Goal: Task Accomplishment & Management: Manage account settings

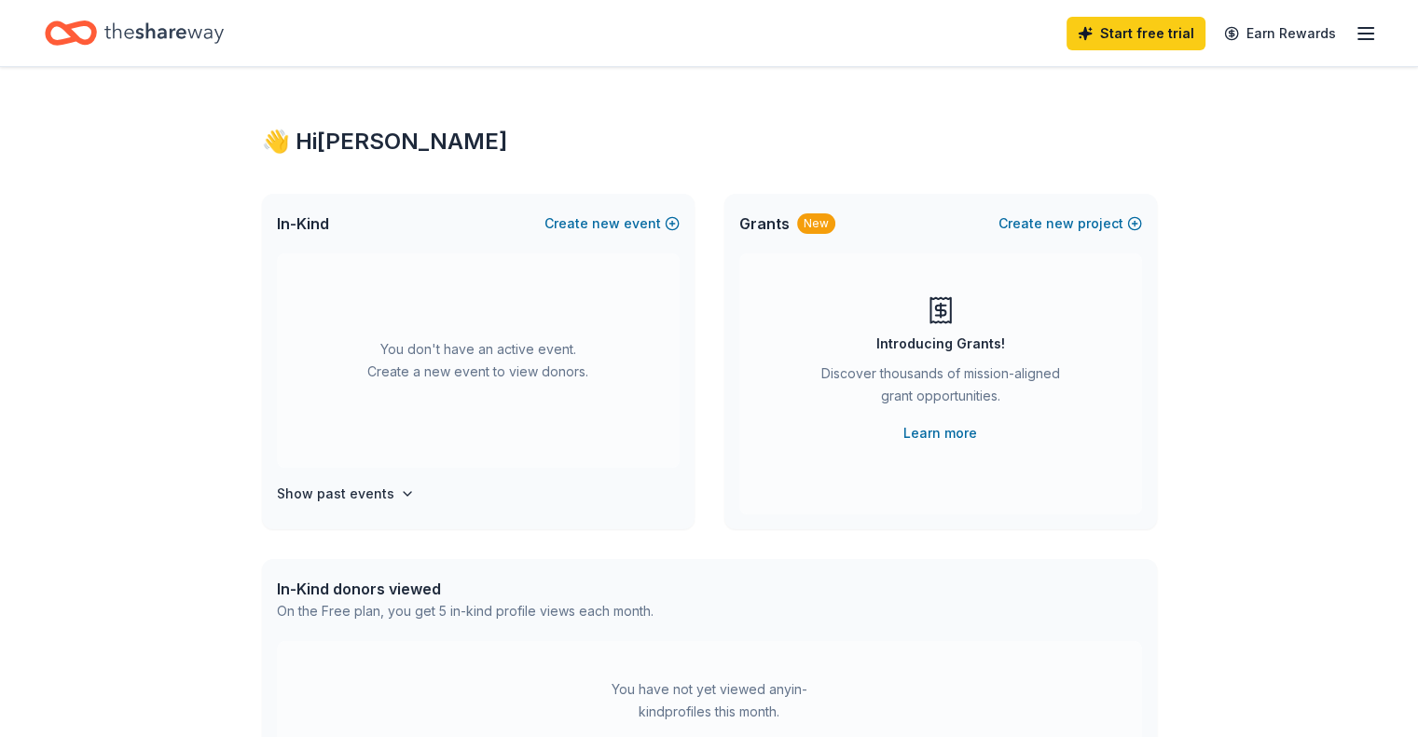
click at [811, 230] on div "New" at bounding box center [816, 223] width 38 height 21
click at [1358, 34] on line "button" at bounding box center [1365, 34] width 15 height 0
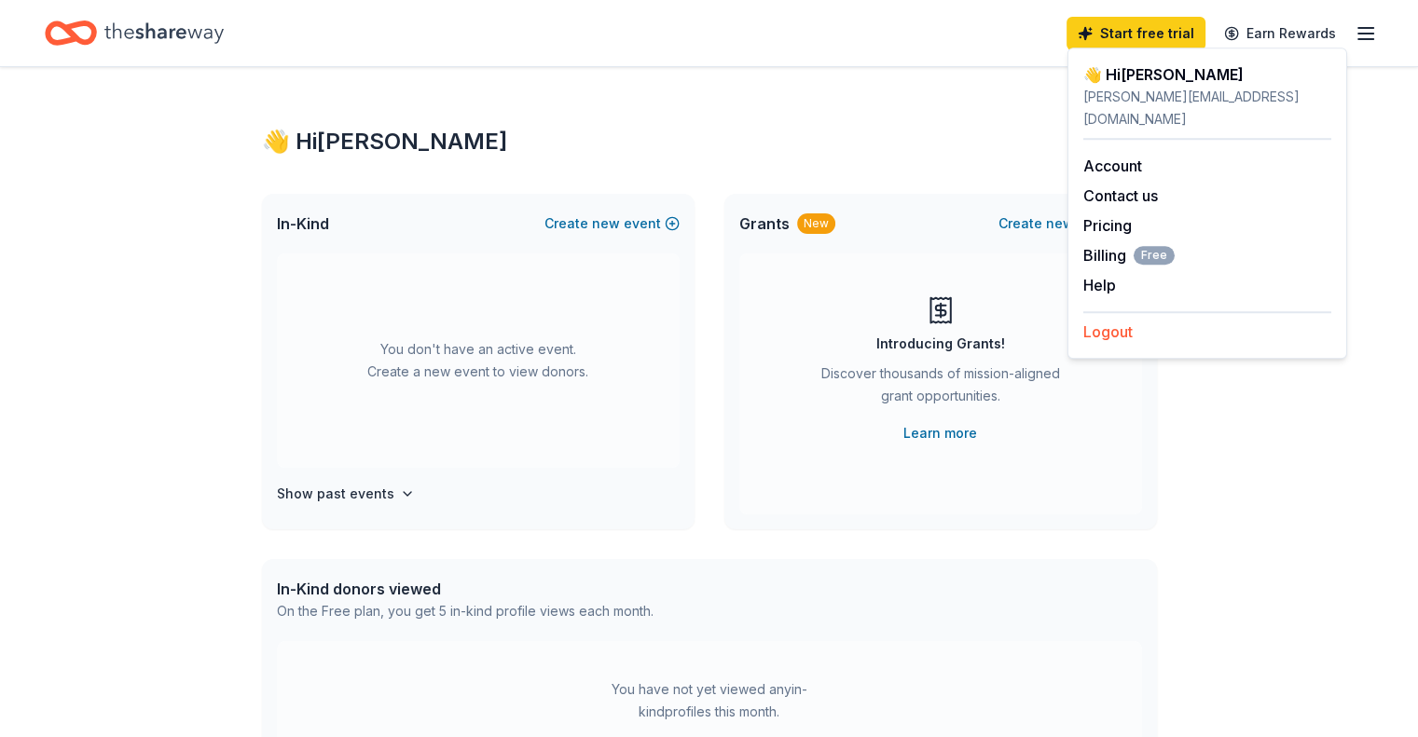
click at [1108, 321] on button "Logout" at bounding box center [1107, 332] width 49 height 22
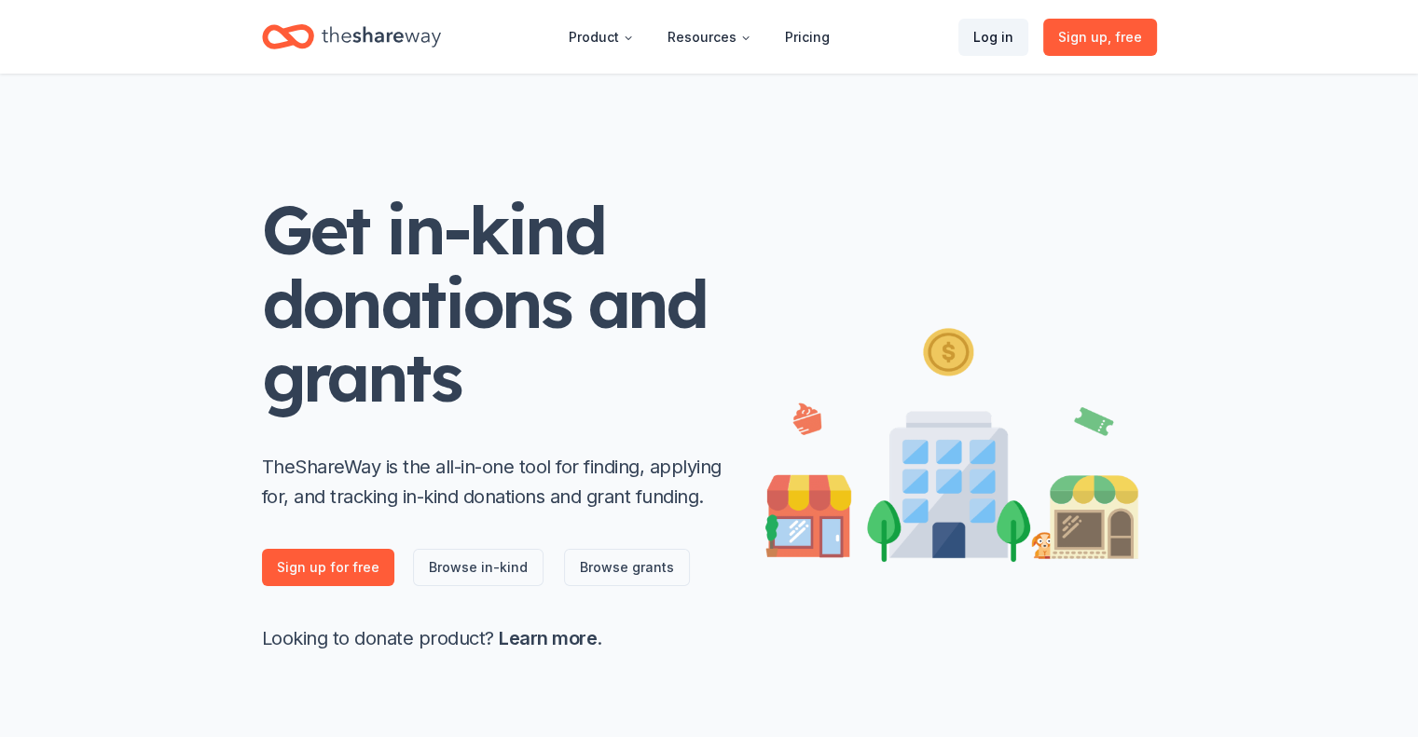
click at [994, 33] on link "Log in" at bounding box center [993, 37] width 70 height 37
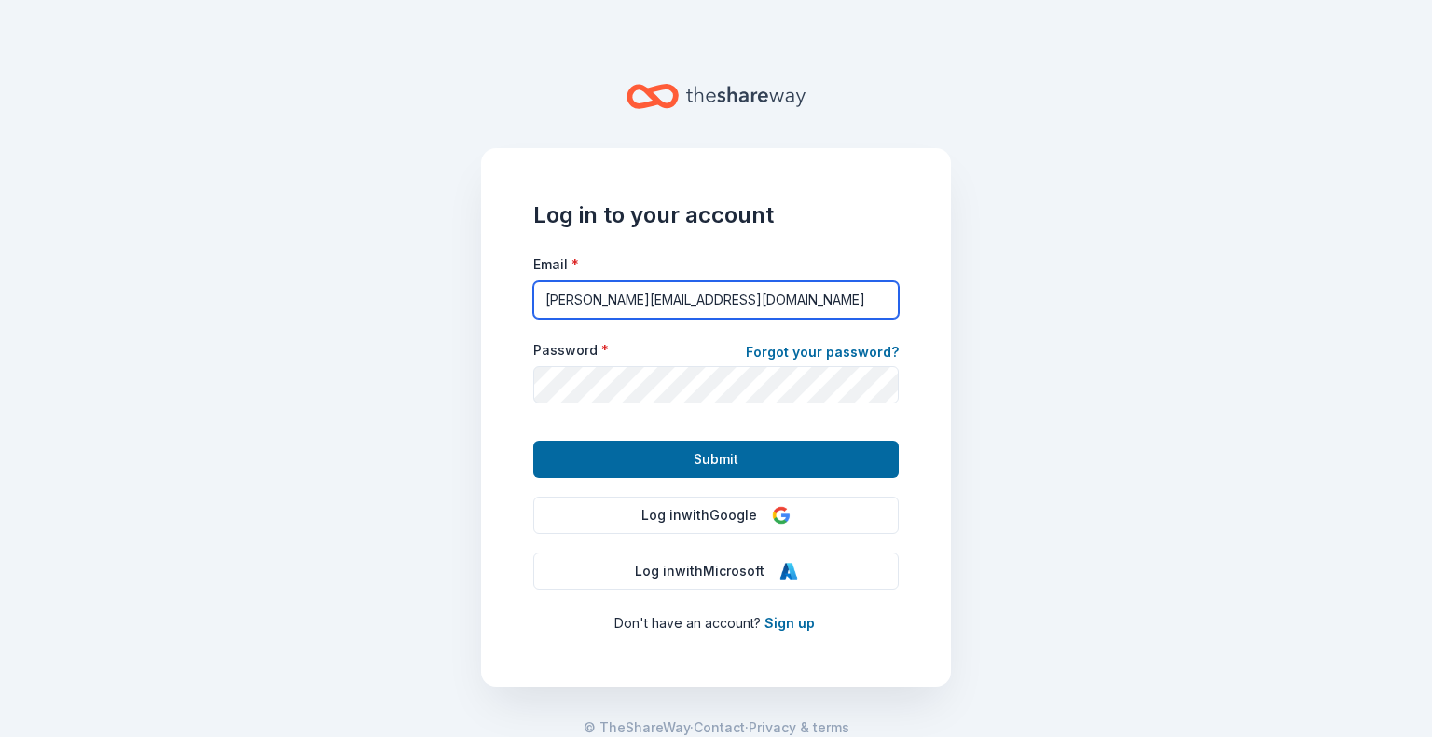
drag, startPoint x: 566, startPoint y: 303, endPoint x: 523, endPoint y: 293, distance: 44.1
click at [523, 293] on div "Log in to your account Email * [PERSON_NAME][EMAIL_ADDRESS][DOMAIN_NAME] Passwo…" at bounding box center [716, 417] width 470 height 539
type input "[EMAIL_ADDRESS][DOMAIN_NAME]"
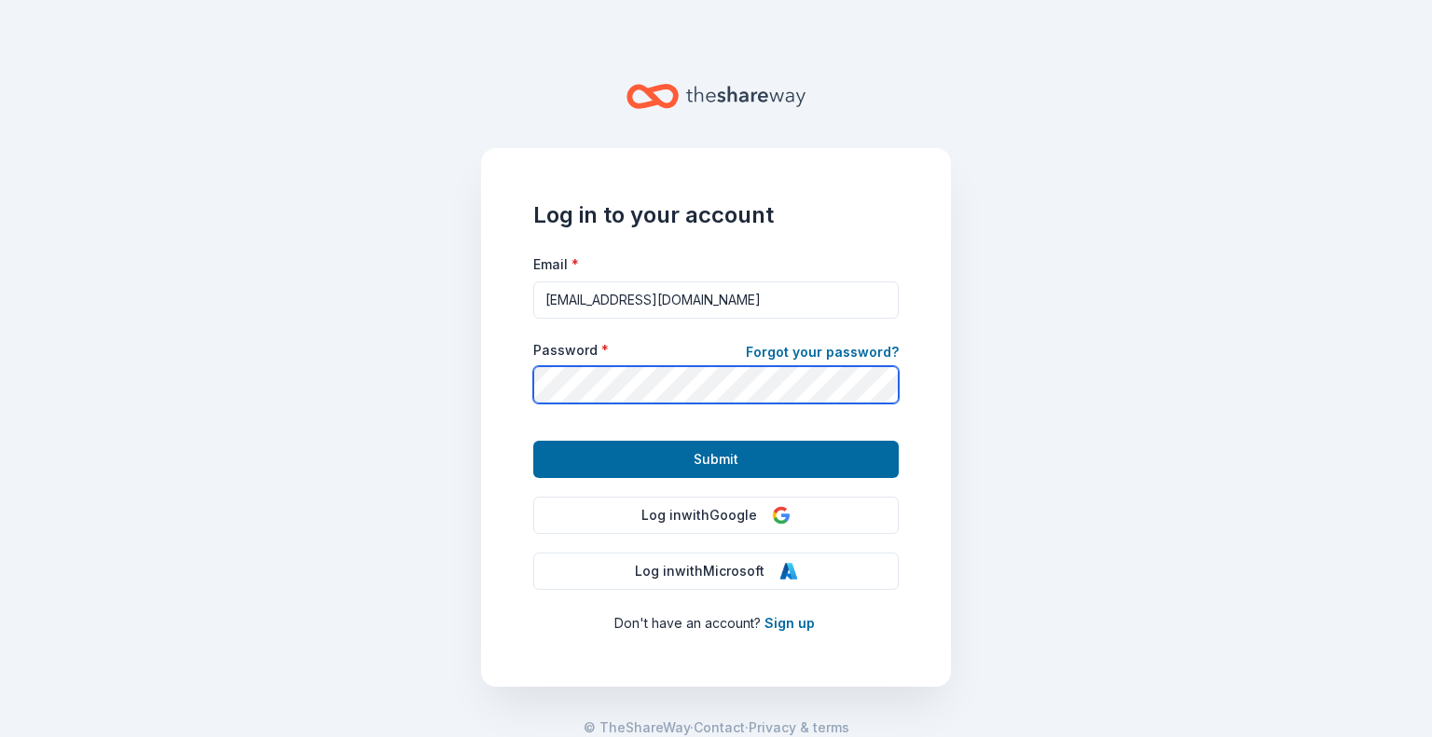
click at [533, 441] on button "Submit" at bounding box center [715, 459] width 365 height 37
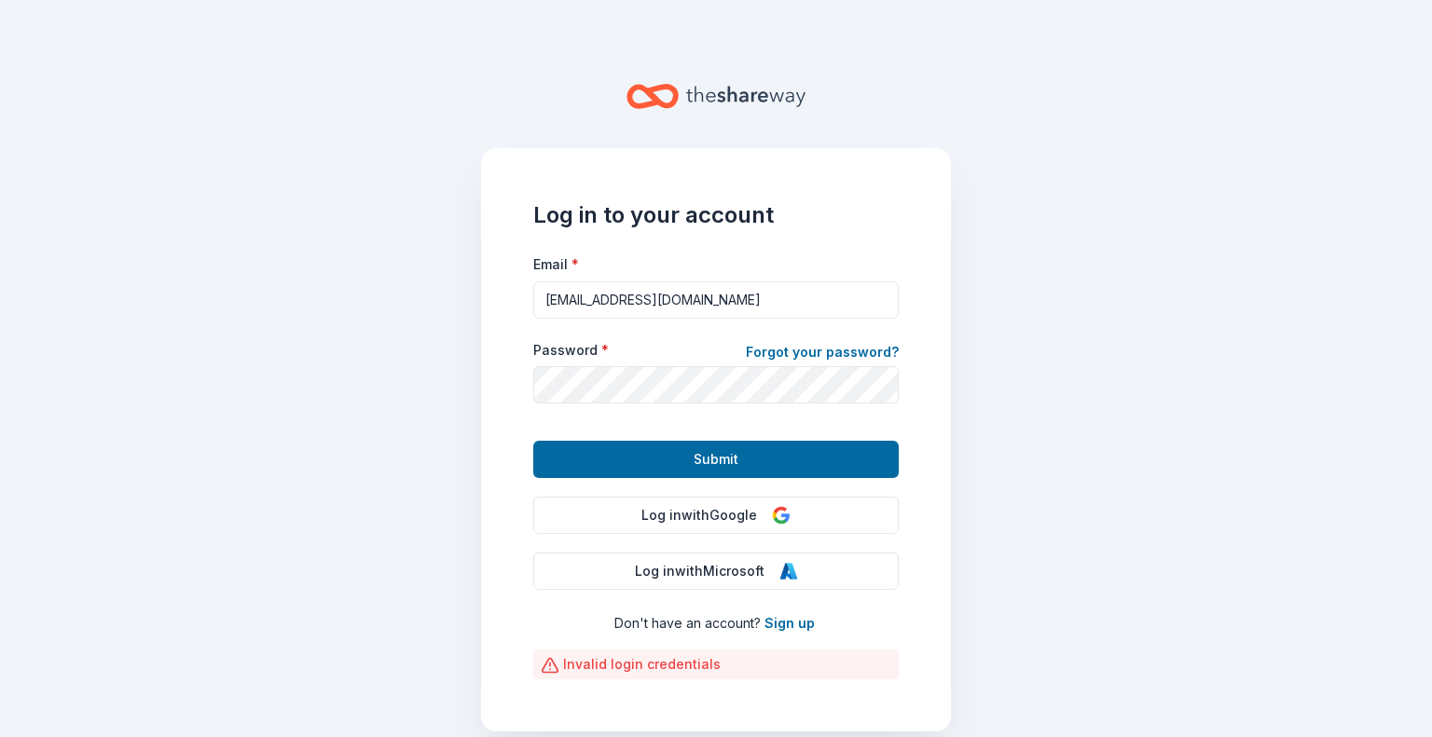
click at [570, 439] on form "Email * [EMAIL_ADDRESS][DOMAIN_NAME] Password * Forgot your password? Submit" at bounding box center [715, 366] width 365 height 226
click at [808, 349] on link "Forgot your password?" at bounding box center [822, 354] width 153 height 26
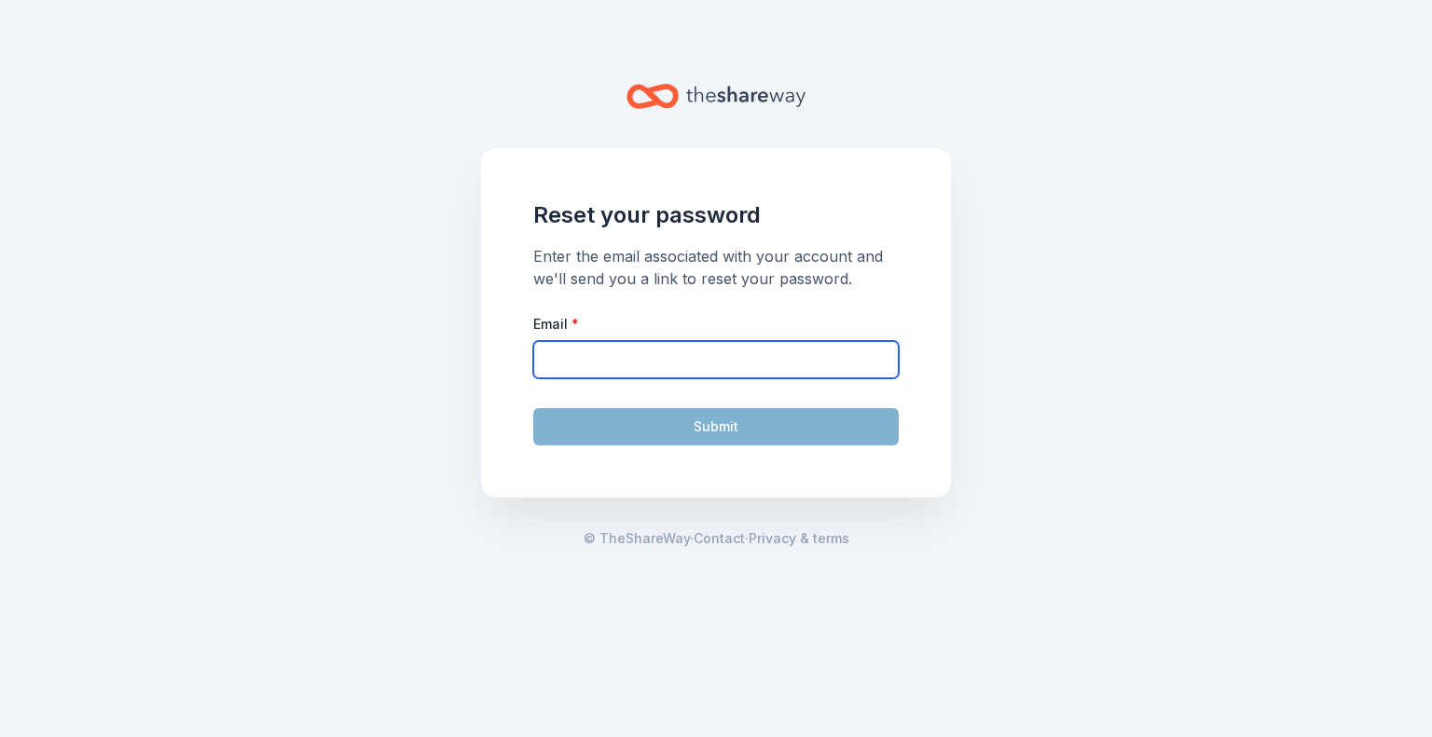
click at [663, 359] on input "Email *" at bounding box center [715, 359] width 365 height 37
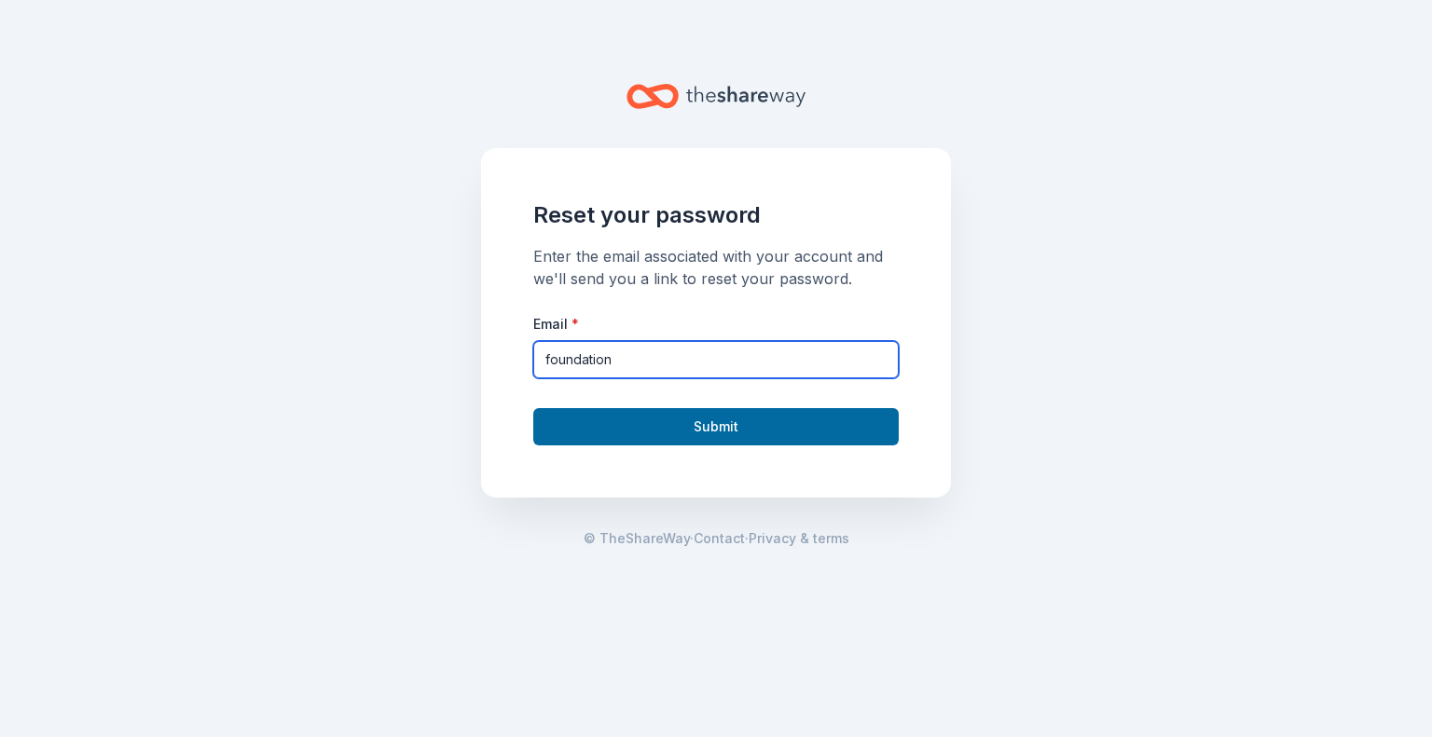
type input "[EMAIL_ADDRESS][DOMAIN_NAME]"
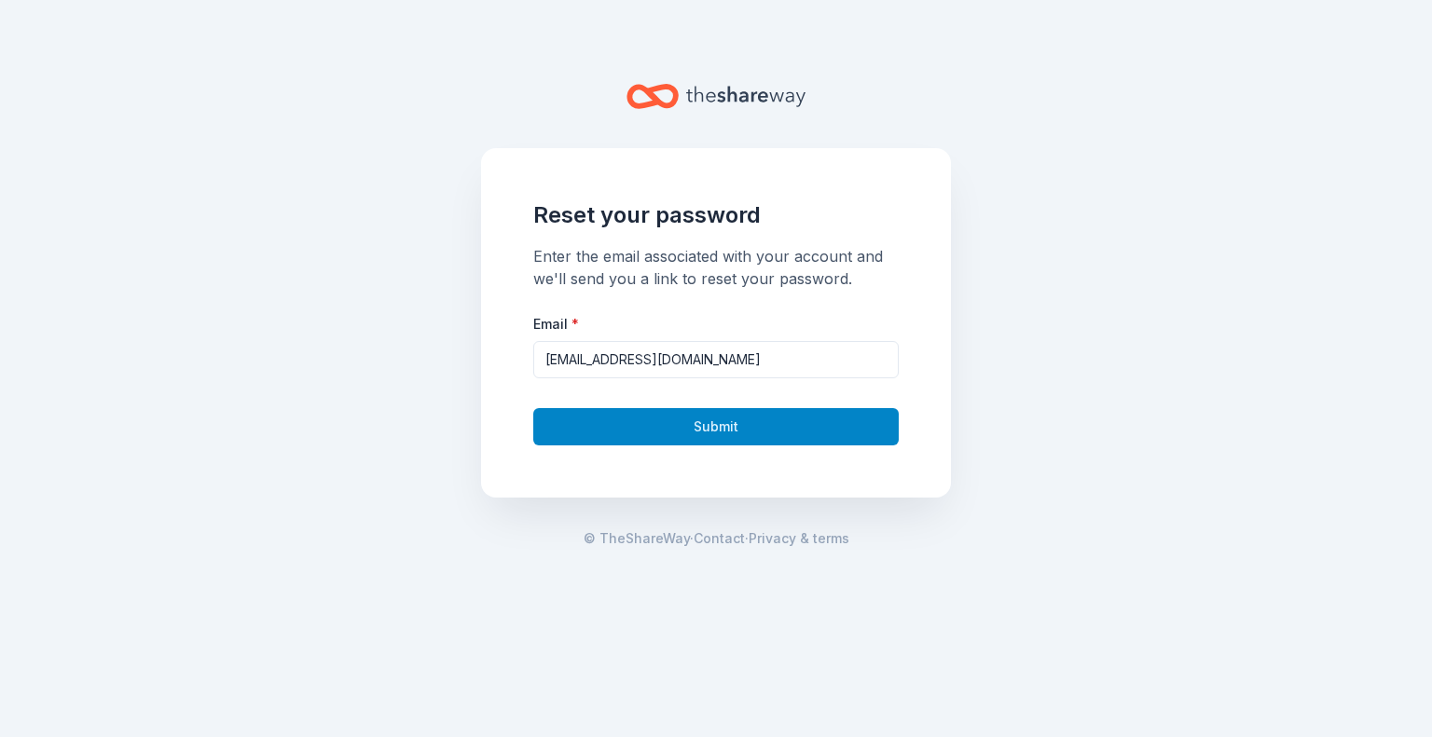
click at [727, 432] on button "Submit" at bounding box center [715, 426] width 365 height 37
